Goal: Information Seeking & Learning: Learn about a topic

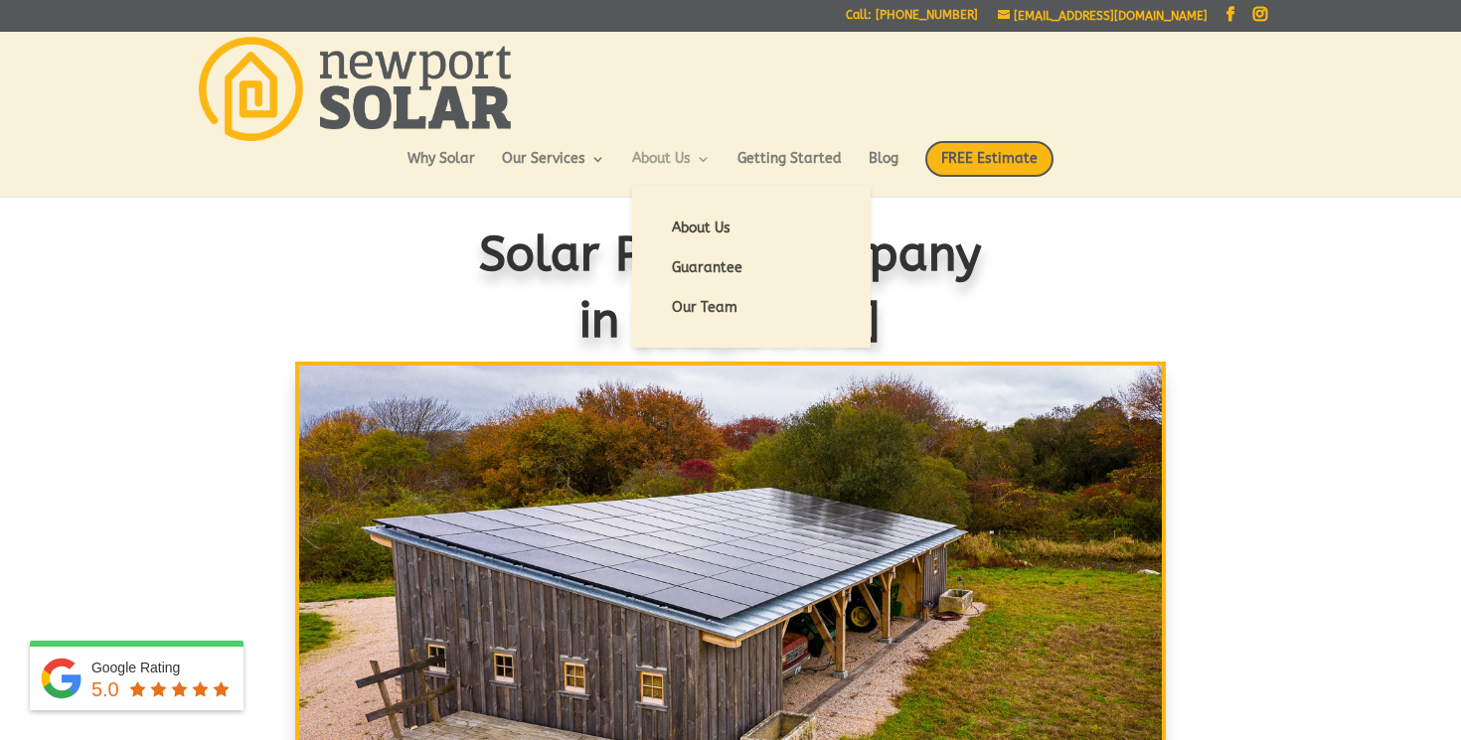
click at [661, 168] on link "About Us" at bounding box center [671, 169] width 79 height 34
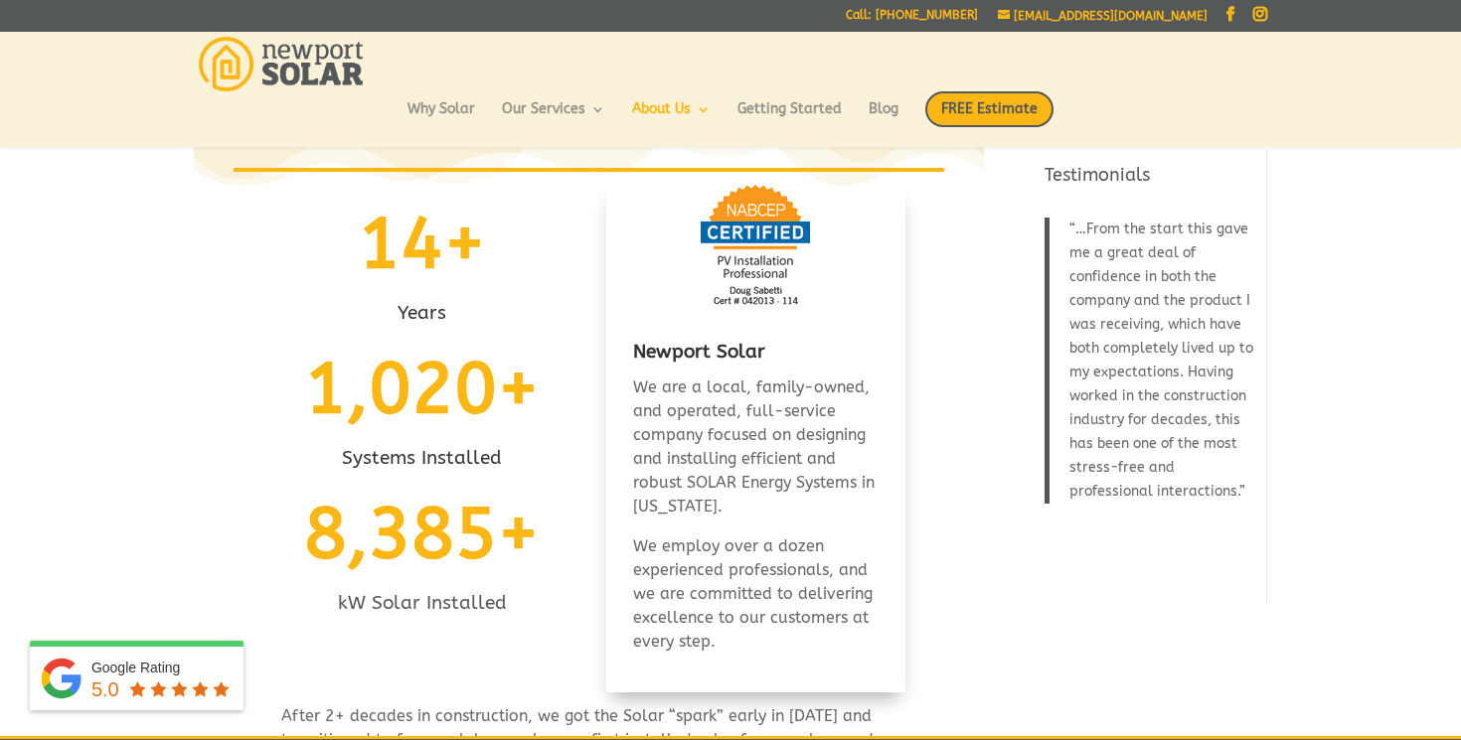
scroll to position [64, 0]
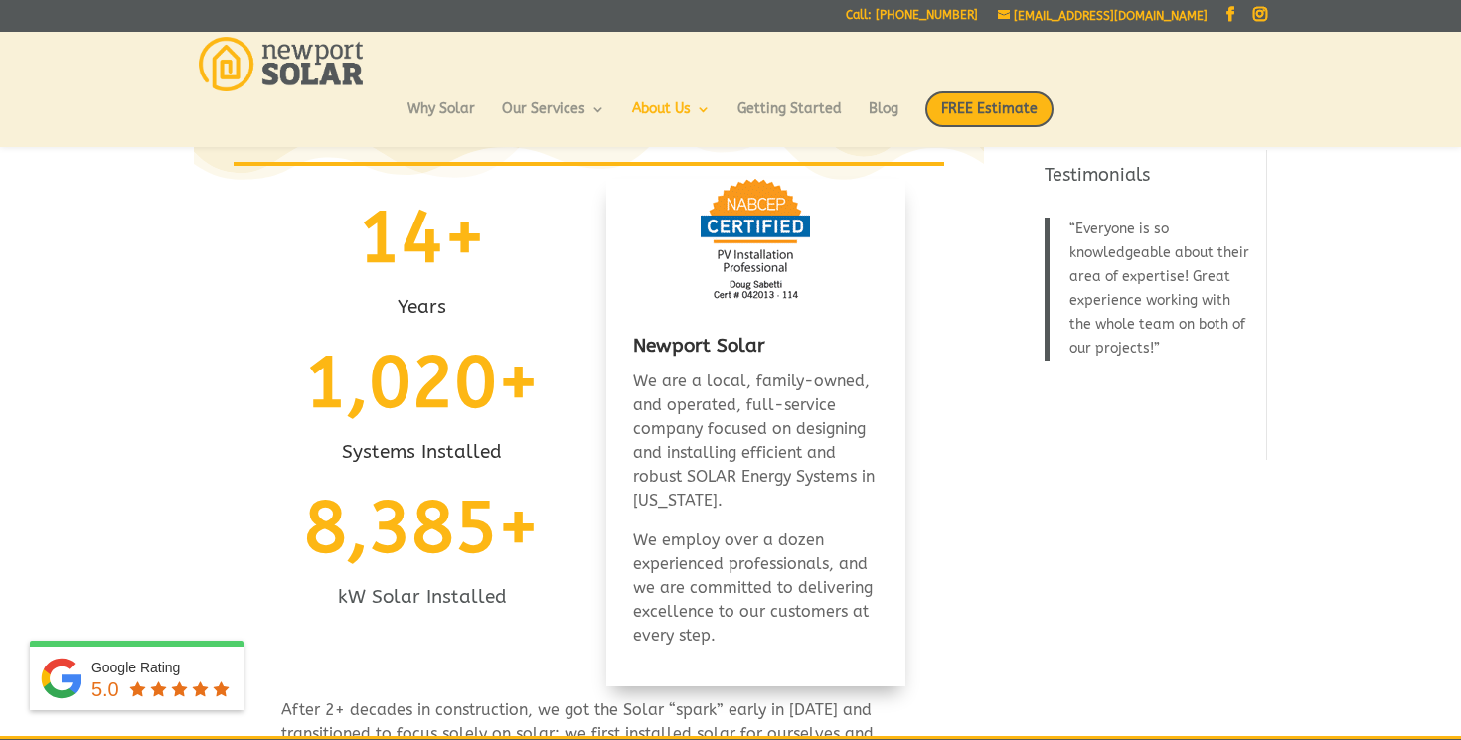
drag, startPoint x: 704, startPoint y: 380, endPoint x: 733, endPoint y: 495, distance: 118.8
click at [733, 495] on span "We are a local, family-owned, and operated, full-service company focused on des…" at bounding box center [754, 441] width 242 height 138
copy span "local, family-owned, and operated, full-service company focused on designing an…"
